Goal: Transaction & Acquisition: Download file/media

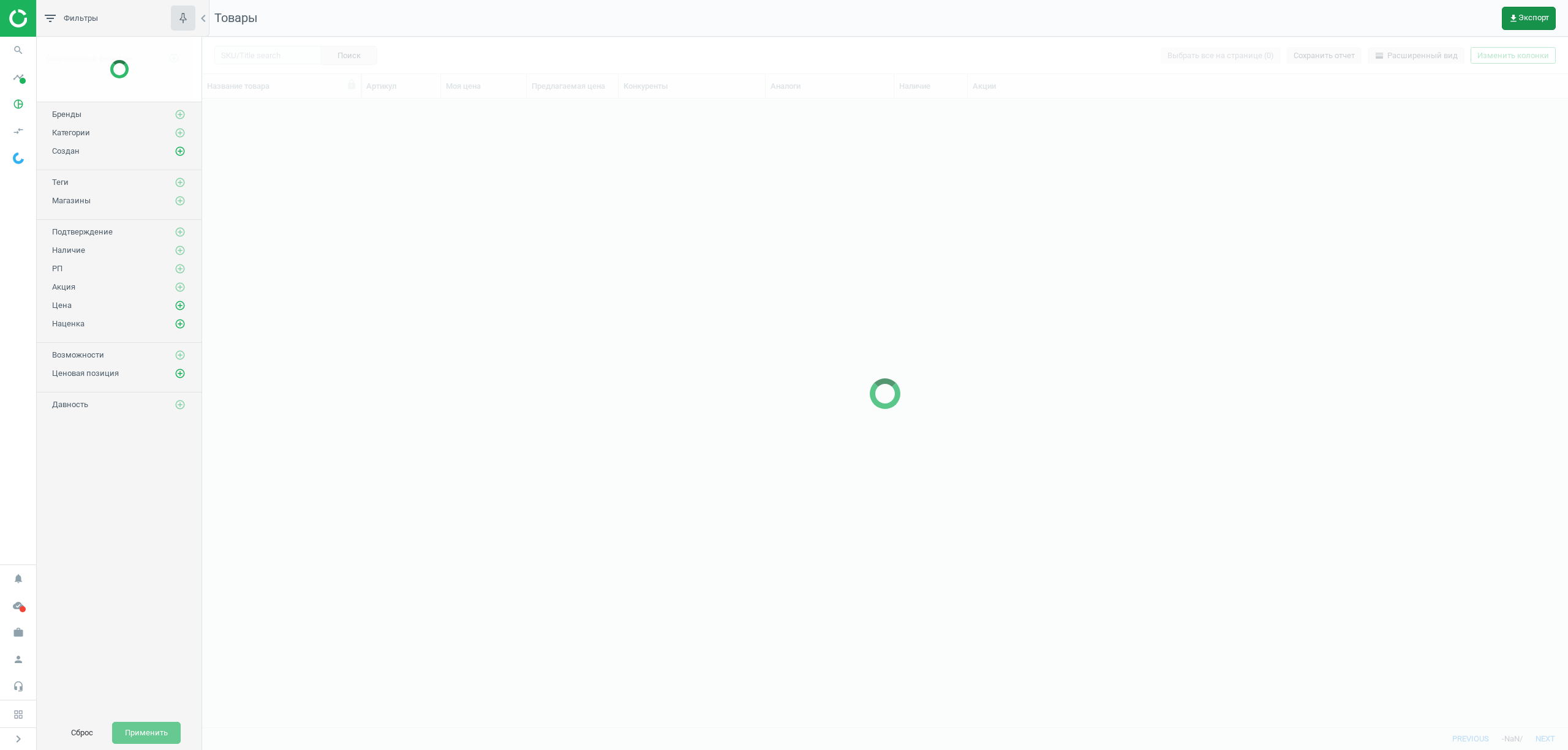
scroll to position [13, 13]
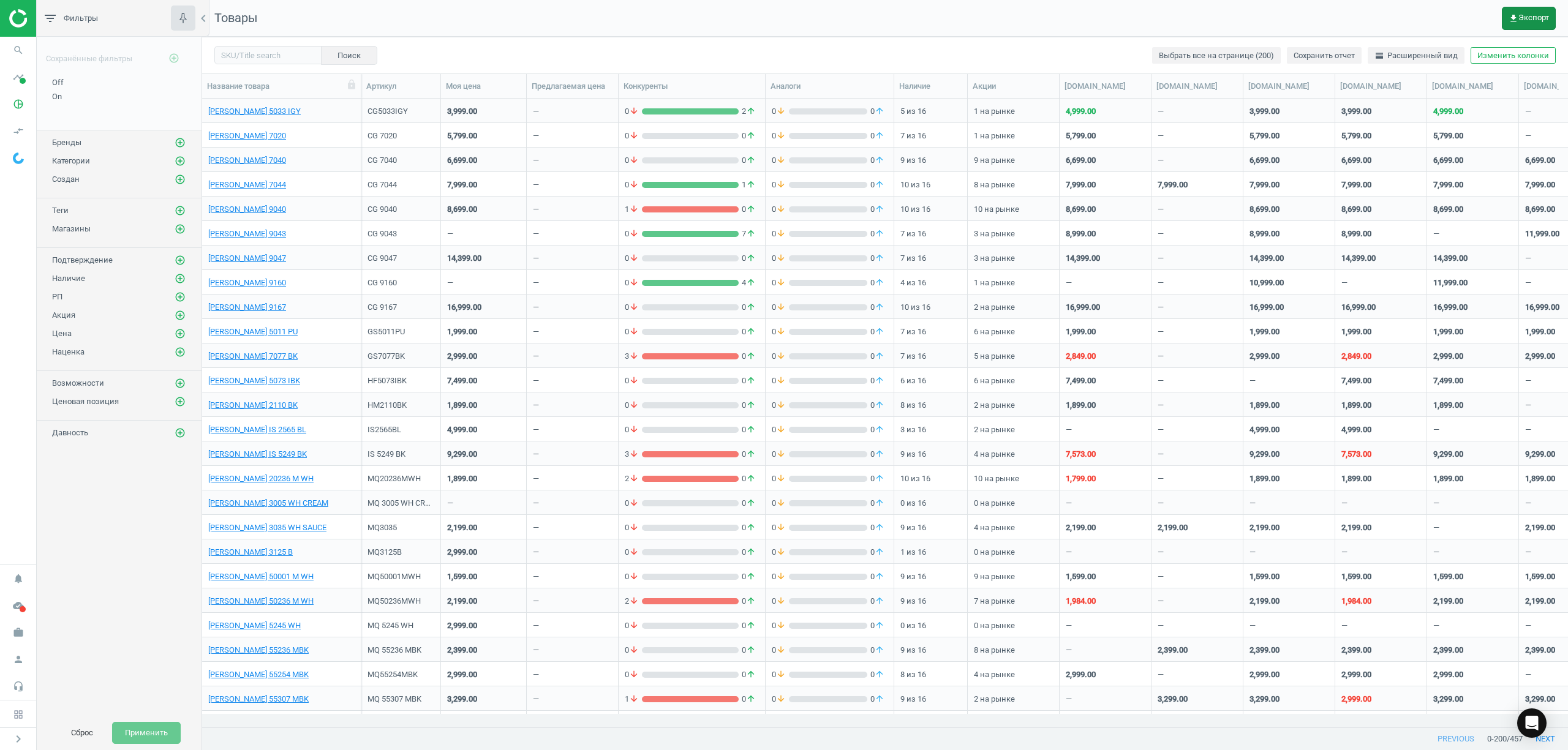
click at [1526, 15] on span "get_app Экспорт" at bounding box center [1528, 18] width 41 height 10
click at [1379, 97] on button "insert_drive_file Отчет (Excel)" at bounding box center [1448, 94] width 213 height 23
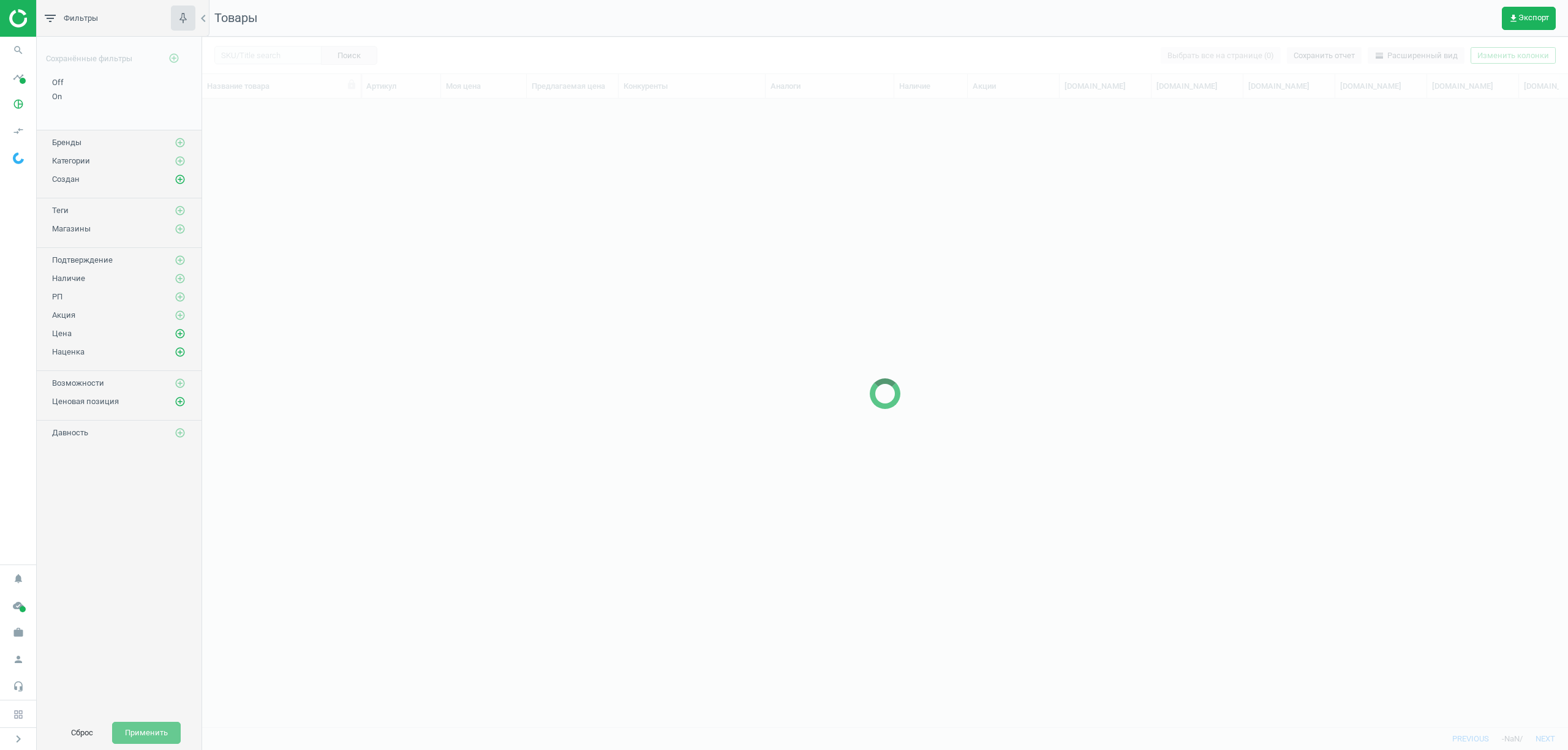
scroll to position [603, 1353]
